Goal: Information Seeking & Learning: Learn about a topic

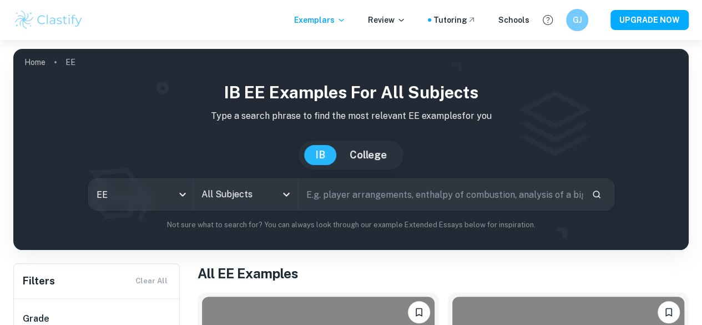
click at [382, 192] on input "text" at bounding box center [441, 194] width 284 height 31
type input "microsoft"
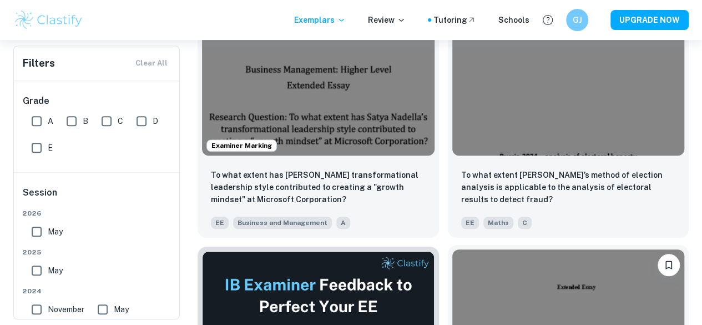
scroll to position [278, 0]
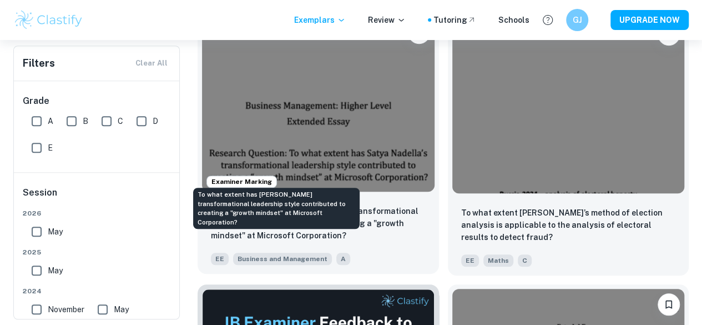
click at [285, 205] on p "To what extent has [PERSON_NAME] transformational leadership style contributed …" at bounding box center [318, 223] width 215 height 37
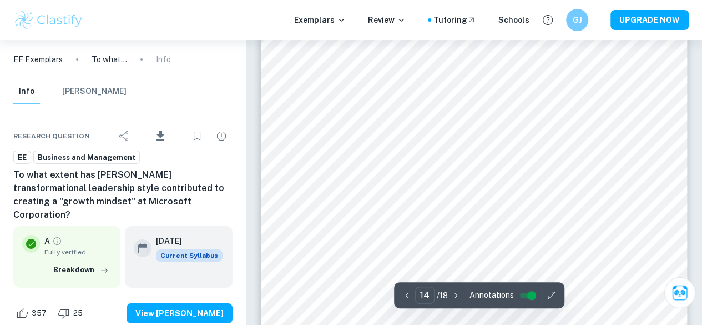
scroll to position [8273, 0]
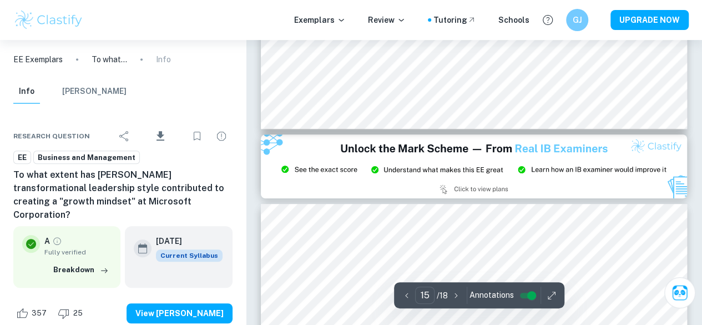
type input "14"
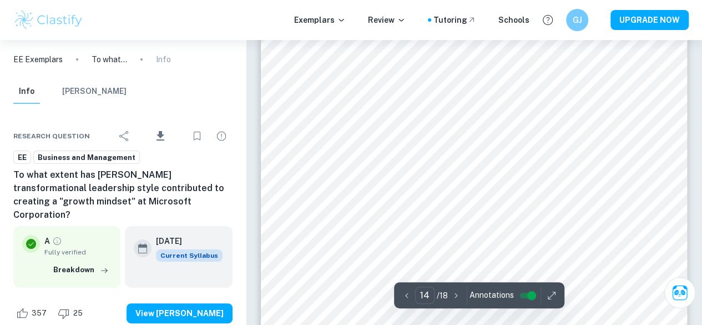
scroll to position [8384, 0]
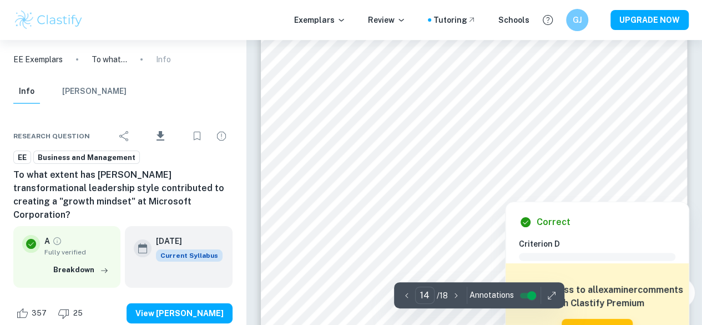
click at [613, 186] on div at bounding box center [614, 190] width 16 height 17
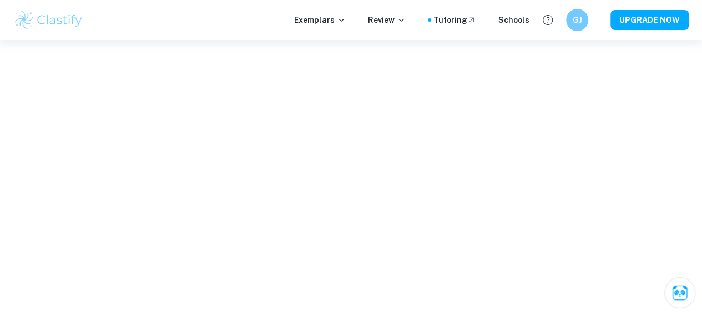
scroll to position [3476, 0]
